Goal: Task Accomplishment & Management: Complete application form

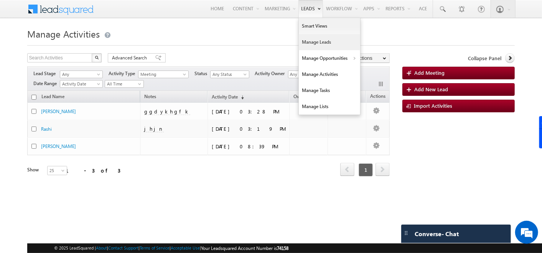
click at [301, 41] on link "Manage Leads" at bounding box center [329, 42] width 61 height 16
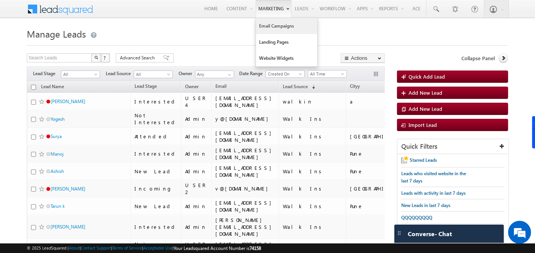
click at [269, 31] on link "Email Campaigns" at bounding box center [286, 26] width 61 height 16
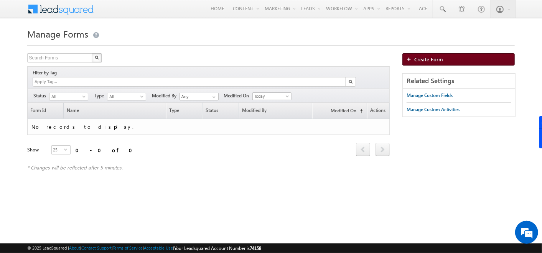
click at [415, 61] on span "Create Form" at bounding box center [428, 59] width 29 height 7
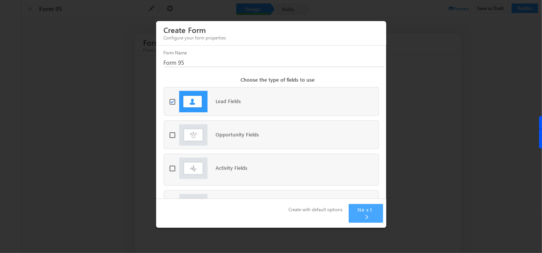
click at [360, 213] on span "Next" at bounding box center [366, 209] width 16 height 7
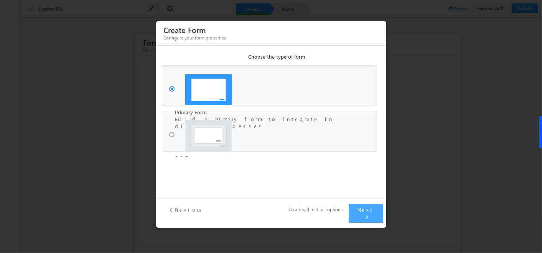
click at [360, 213] on span "Next" at bounding box center [366, 209] width 16 height 7
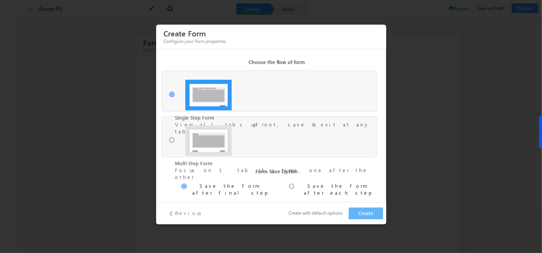
click at [360, 214] on button "Create" at bounding box center [365, 213] width 34 height 12
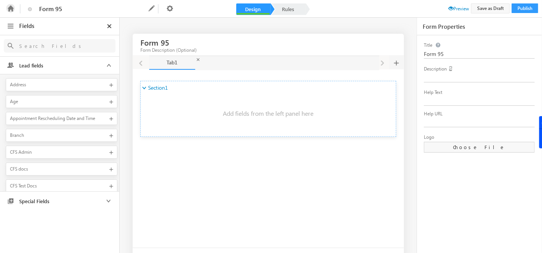
click at [10, 7] on icon at bounding box center [10, 8] width 9 height 9
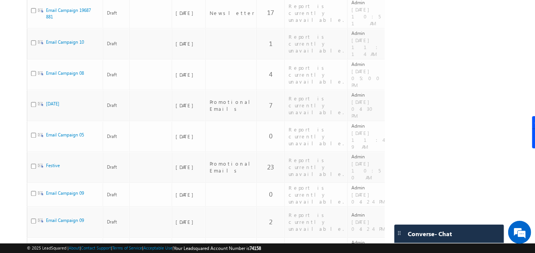
scroll to position [0, 61]
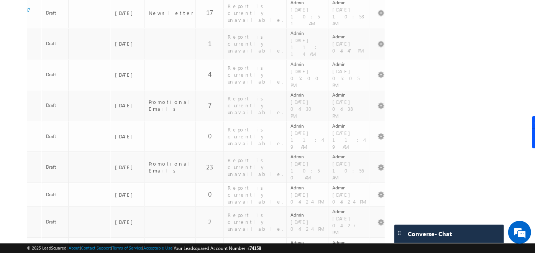
checkbox input "true"
